Goal: Check status: Check status

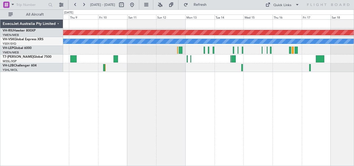
click at [252, 74] on div "Planned Maint [GEOGRAPHIC_DATA] ([GEOGRAPHIC_DATA]) [PERSON_NAME] Planned Maint…" at bounding box center [208, 92] width 291 height 147
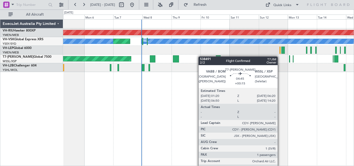
click at [108, 55] on div "Planned Maint [GEOGRAPHIC_DATA] ([GEOGRAPHIC_DATA]) [PERSON_NAME] Planned Maint…" at bounding box center [208, 46] width 291 height 53
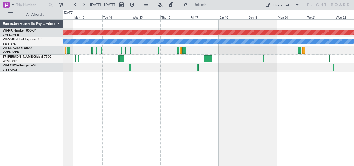
click at [190, 44] on div "Planned Maint [GEOGRAPHIC_DATA] ([GEOGRAPHIC_DATA]) [PERSON_NAME]" at bounding box center [208, 46] width 291 height 53
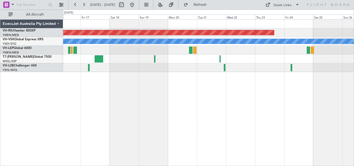
click at [235, 48] on div at bounding box center [208, 50] width 291 height 9
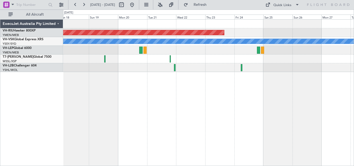
click at [244, 51] on div at bounding box center [208, 50] width 291 height 9
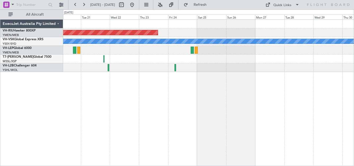
click at [211, 52] on div at bounding box center [208, 50] width 291 height 9
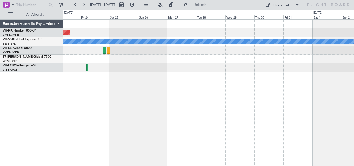
click at [221, 48] on div at bounding box center [208, 50] width 291 height 9
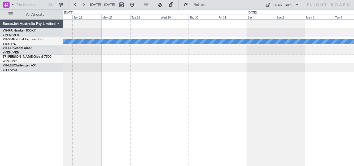
click at [222, 48] on div at bounding box center [208, 50] width 291 height 9
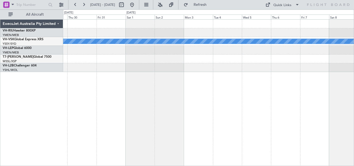
click at [222, 51] on div at bounding box center [208, 50] width 291 height 9
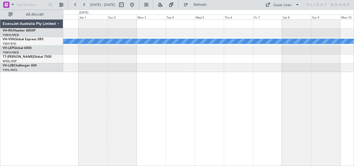
click at [177, 50] on div at bounding box center [208, 50] width 291 height 9
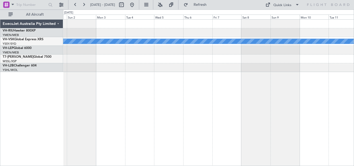
click at [185, 52] on div "MEL" at bounding box center [208, 46] width 291 height 53
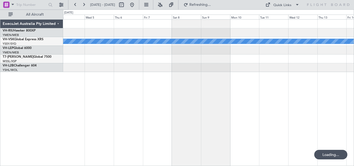
click at [151, 51] on div at bounding box center [208, 50] width 291 height 9
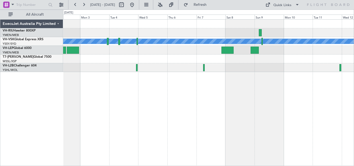
click at [324, 50] on div at bounding box center [208, 50] width 291 height 9
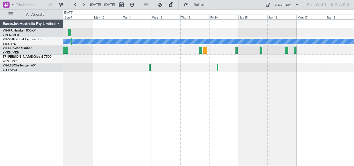
click at [124, 57] on div at bounding box center [208, 59] width 291 height 9
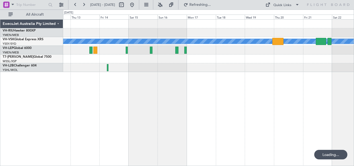
click at [106, 46] on div "MEL" at bounding box center [208, 46] width 291 height 53
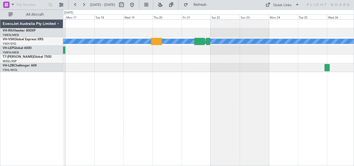
click at [160, 48] on div at bounding box center [208, 50] width 291 height 9
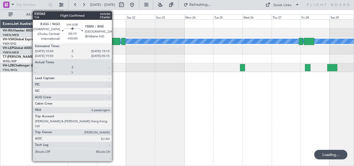
click at [114, 42] on div at bounding box center [115, 41] width 10 height 7
